Goal: Transaction & Acquisition: Purchase product/service

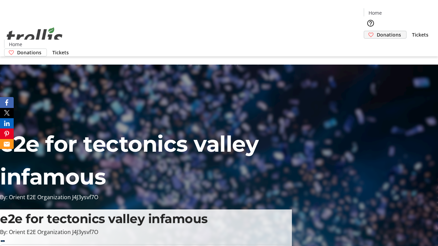
click at [377, 31] on span "Donations" at bounding box center [389, 34] width 24 height 7
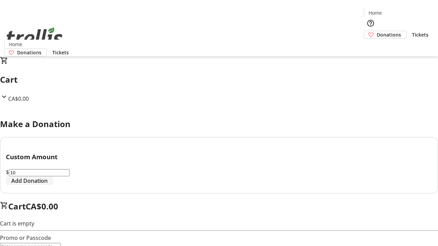
click at [48, 185] on span "Add Donation" at bounding box center [29, 181] width 36 height 8
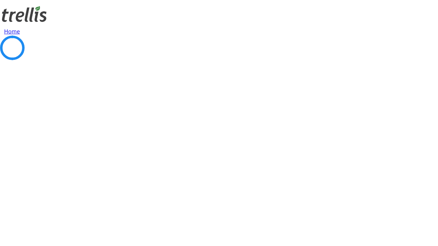
select select "CA"
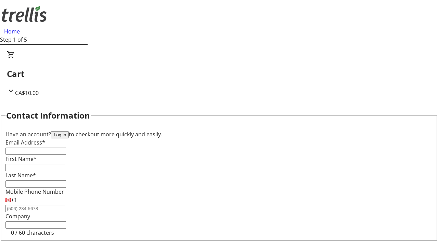
click at [69, 131] on button "Log in" at bounding box center [60, 134] width 18 height 7
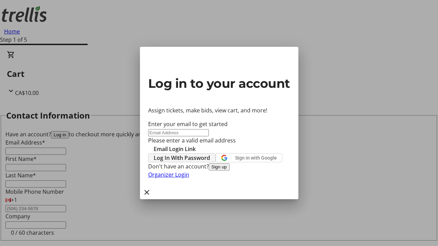
click at [210, 154] on span "Log In With Password" at bounding box center [182, 158] width 56 height 8
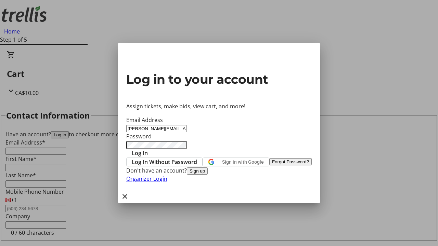
type input "[PERSON_NAME][EMAIL_ADDRESS][DOMAIN_NAME]"
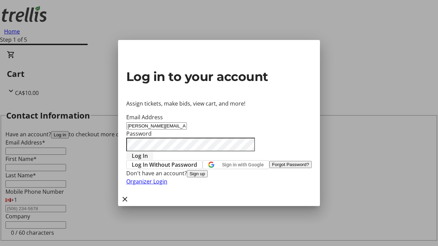
click at [148, 152] on span "Log In" at bounding box center [140, 156] width 16 height 8
